Goal: Information Seeking & Learning: Learn about a topic

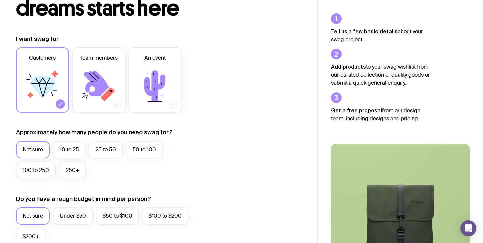
scroll to position [51, 0]
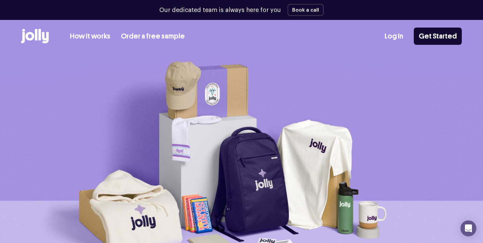
drag, startPoint x: 54, startPoint y: 47, endPoint x: 9, endPoint y: 45, distance: 45.2
click at [9, 45] on div "How it works Order a free sample Log In Get Started" at bounding box center [241, 36] width 483 height 33
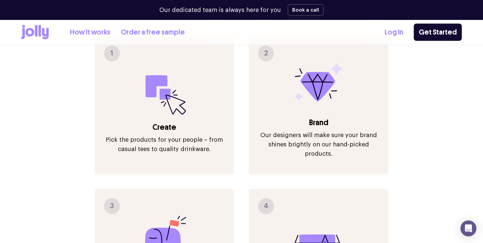
scroll to position [881, 0]
